Goal: Find specific page/section: Find specific page/section

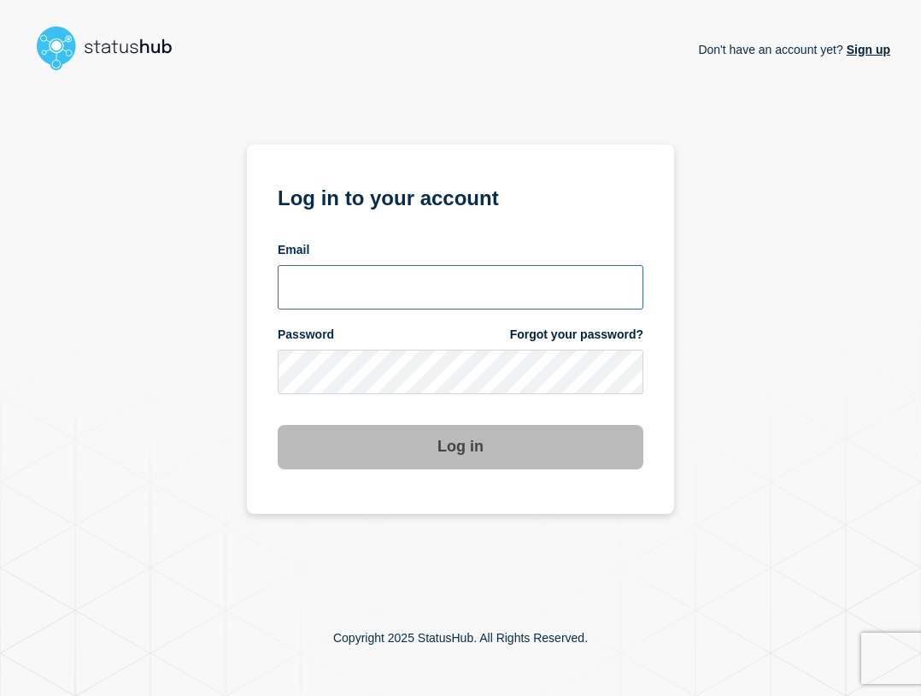
type input "[EMAIL_ADDRESS][PERSON_NAME][DOMAIN_NAME]"
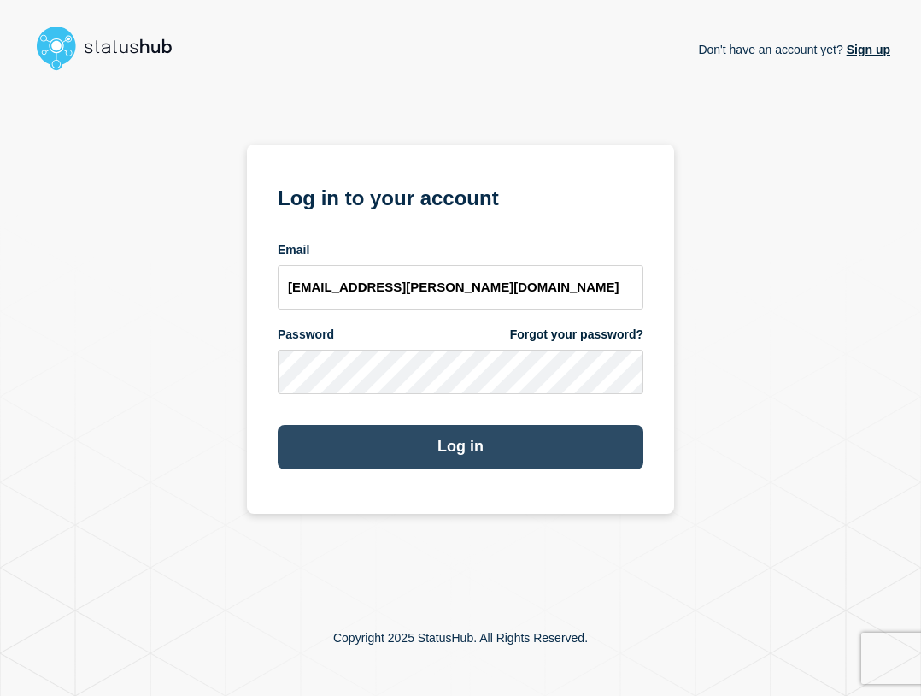
click at [440, 459] on button "Log in" at bounding box center [461, 447] width 366 height 44
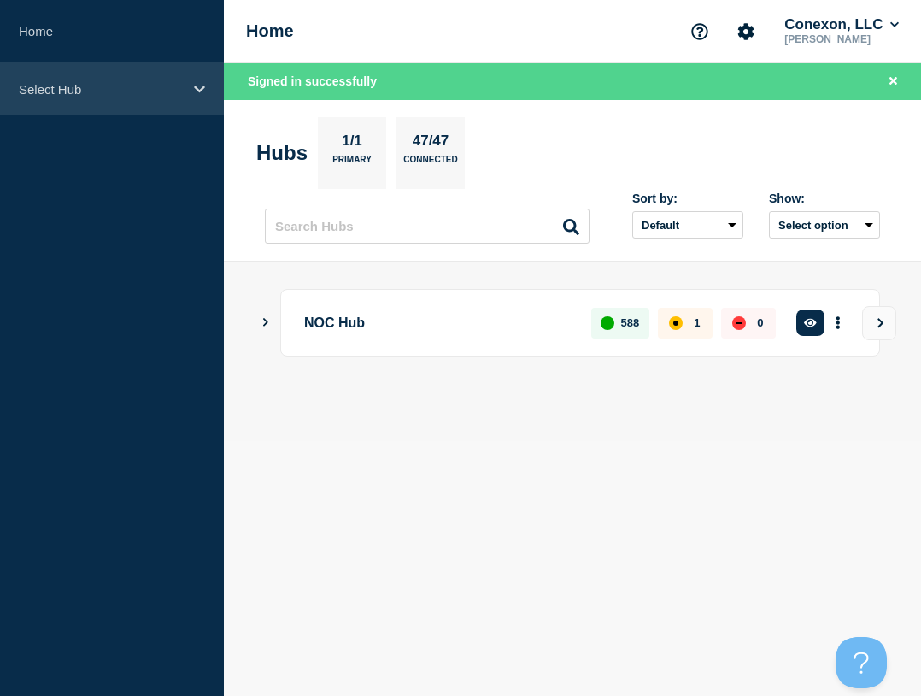
click at [151, 97] on div "Select Hub" at bounding box center [112, 89] width 224 height 52
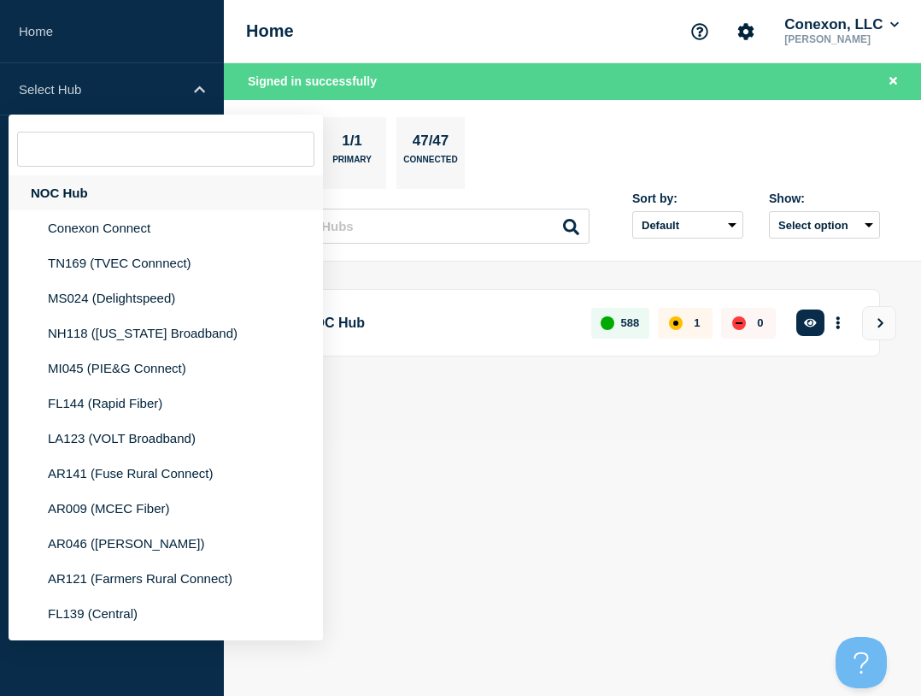
click at [101, 189] on div "NOC Hub" at bounding box center [166, 192] width 315 height 35
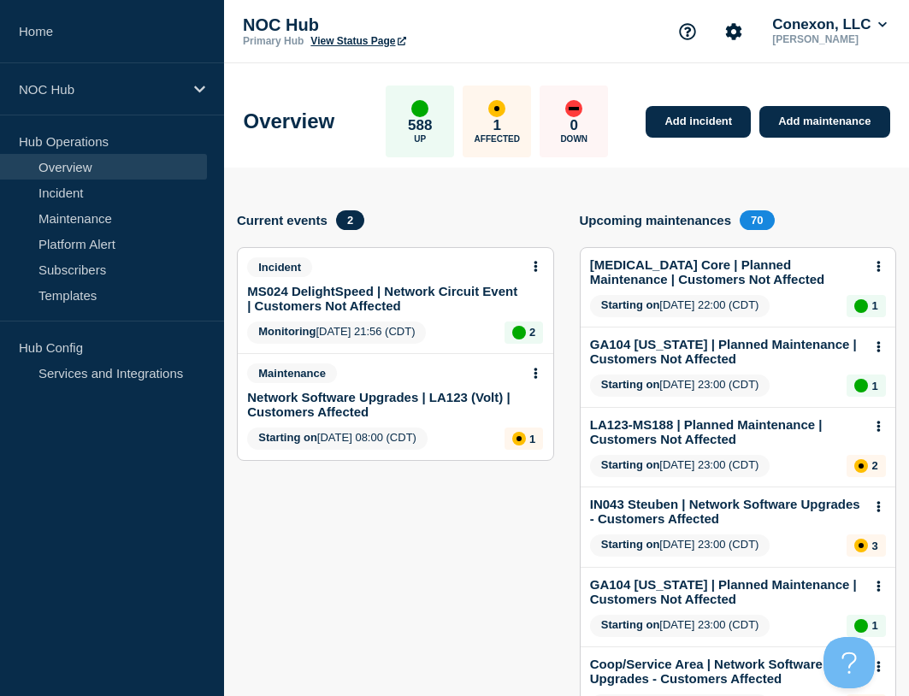
click at [336, 533] on section "Current events 2 Incident MS024 DelightSpeed | Network Circuit Event | Customer…" at bounding box center [395, 668] width 317 height 917
